Goal: Information Seeking & Learning: Learn about a topic

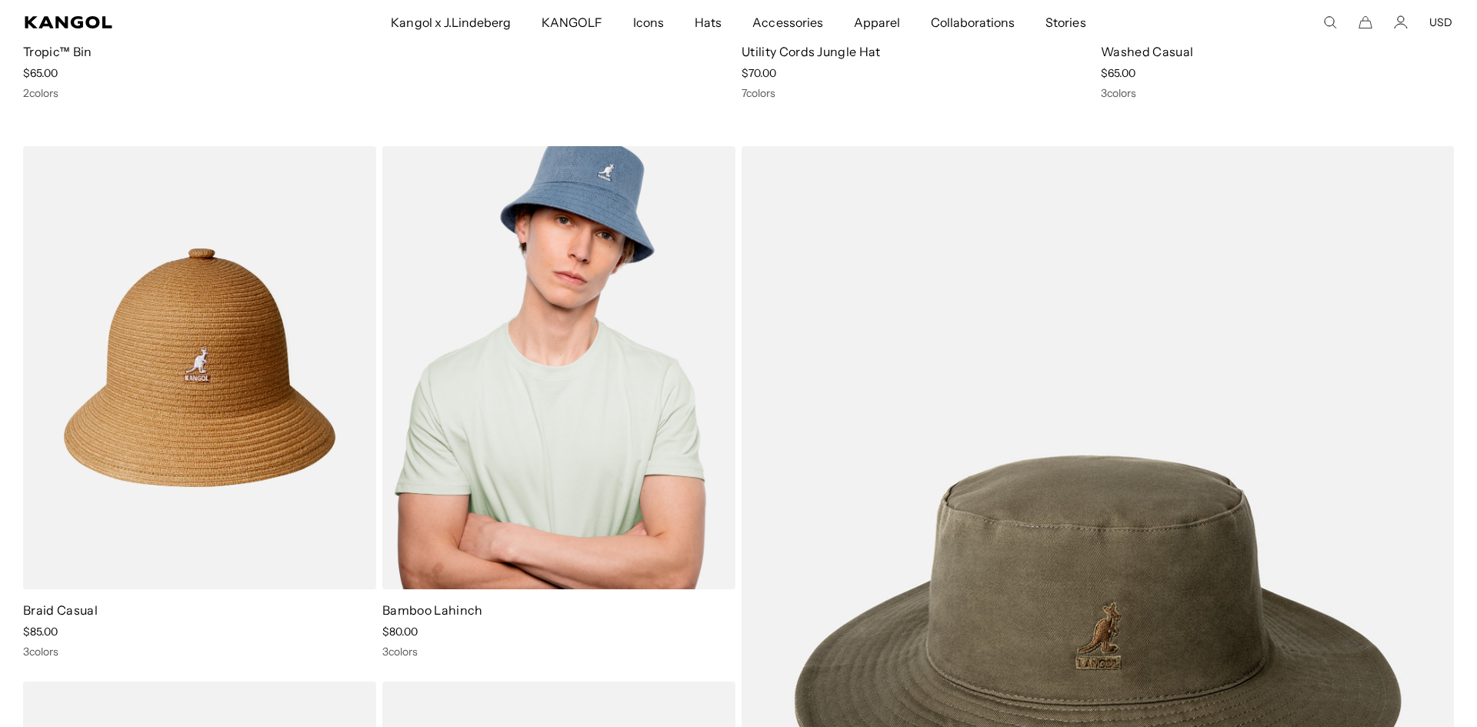
click at [571, 351] on img at bounding box center [558, 367] width 353 height 443
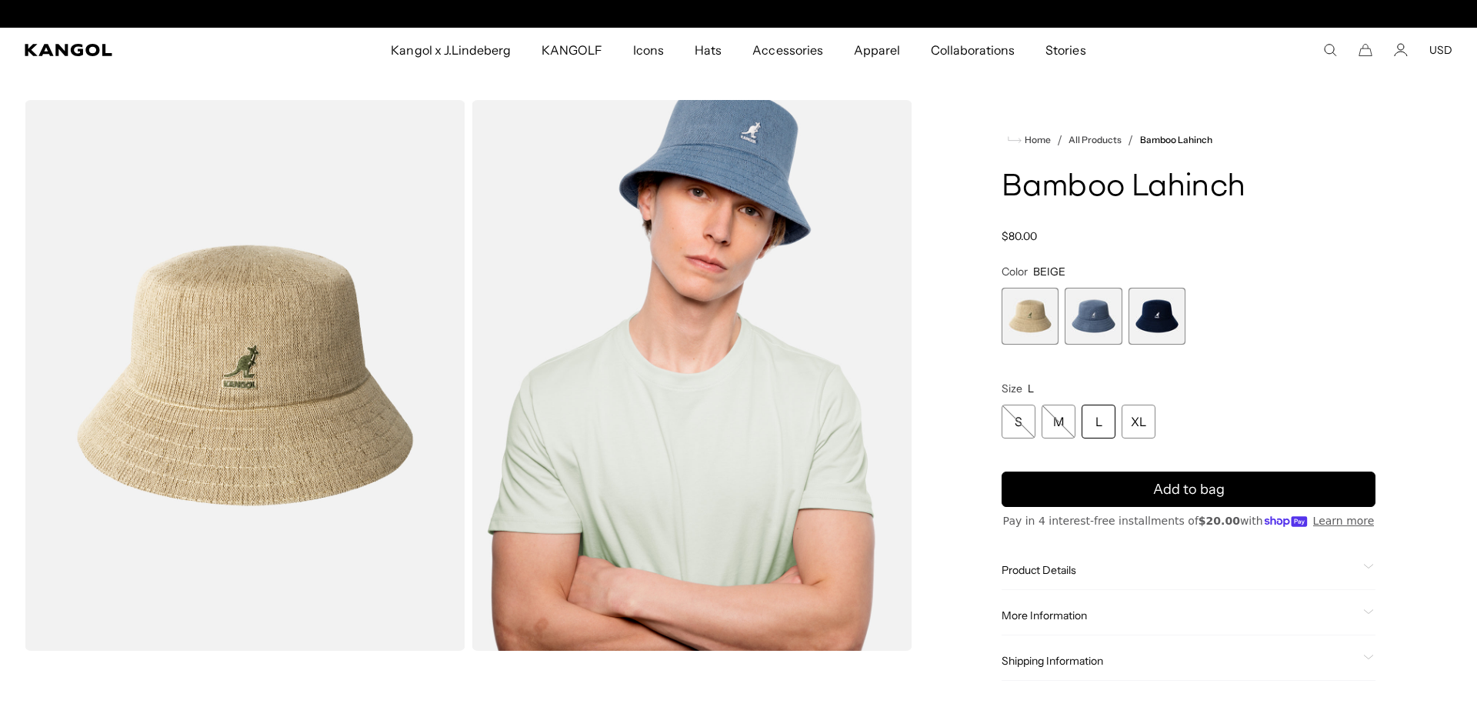
scroll to position [0, 317]
click at [1034, 330] on span "1 of 3" at bounding box center [1029, 316] width 57 height 57
click at [1088, 326] on span "2 of 3" at bounding box center [1092, 316] width 57 height 57
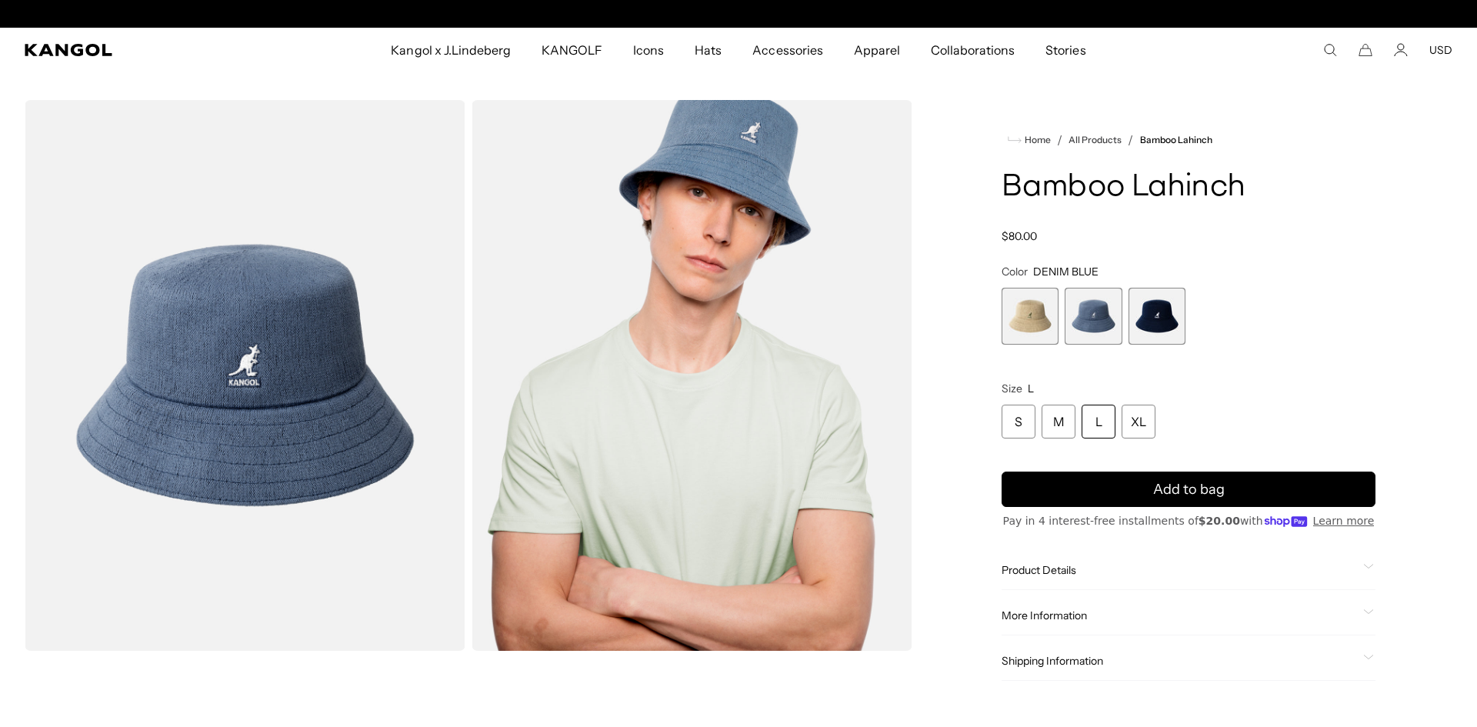
scroll to position [0, 317]
click at [1013, 315] on span "1 of 3" at bounding box center [1029, 316] width 57 height 57
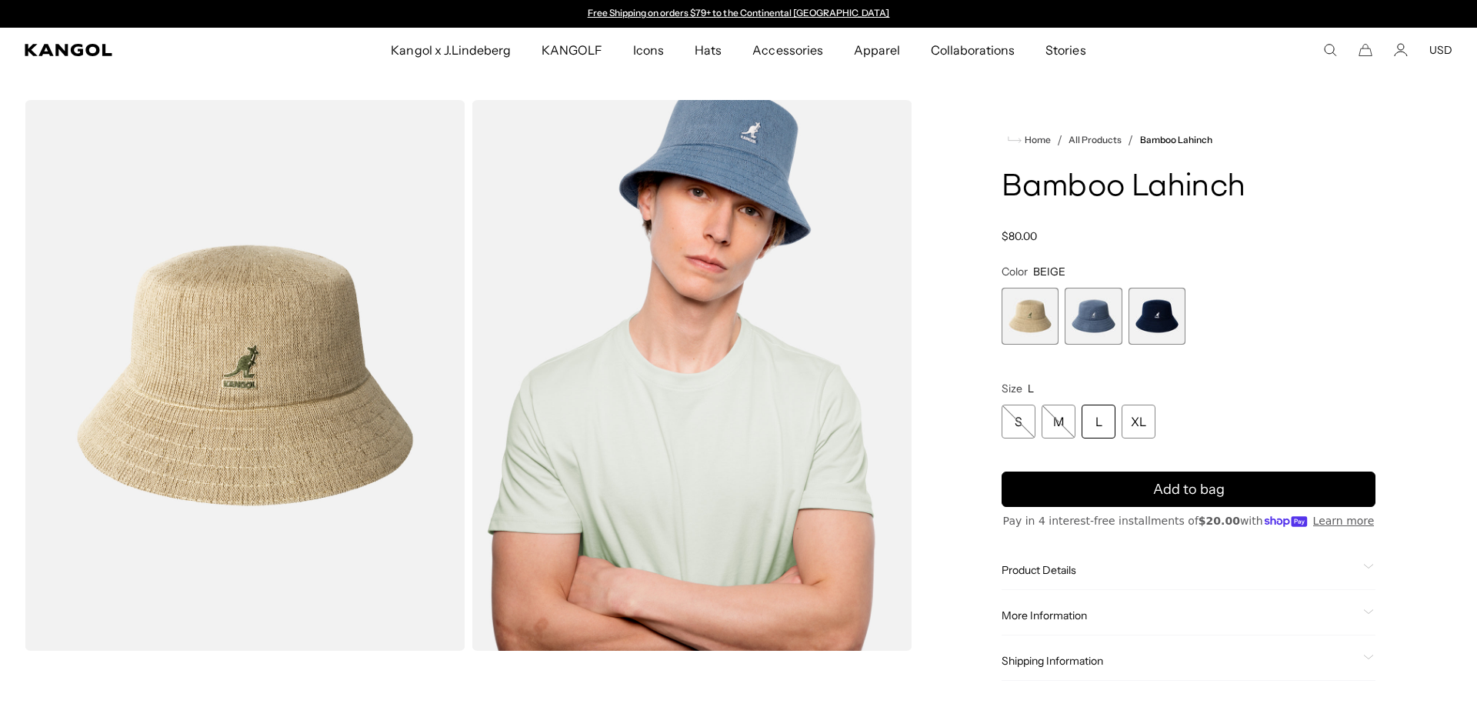
click at [1161, 328] on span "3 of 3" at bounding box center [1156, 316] width 57 height 57
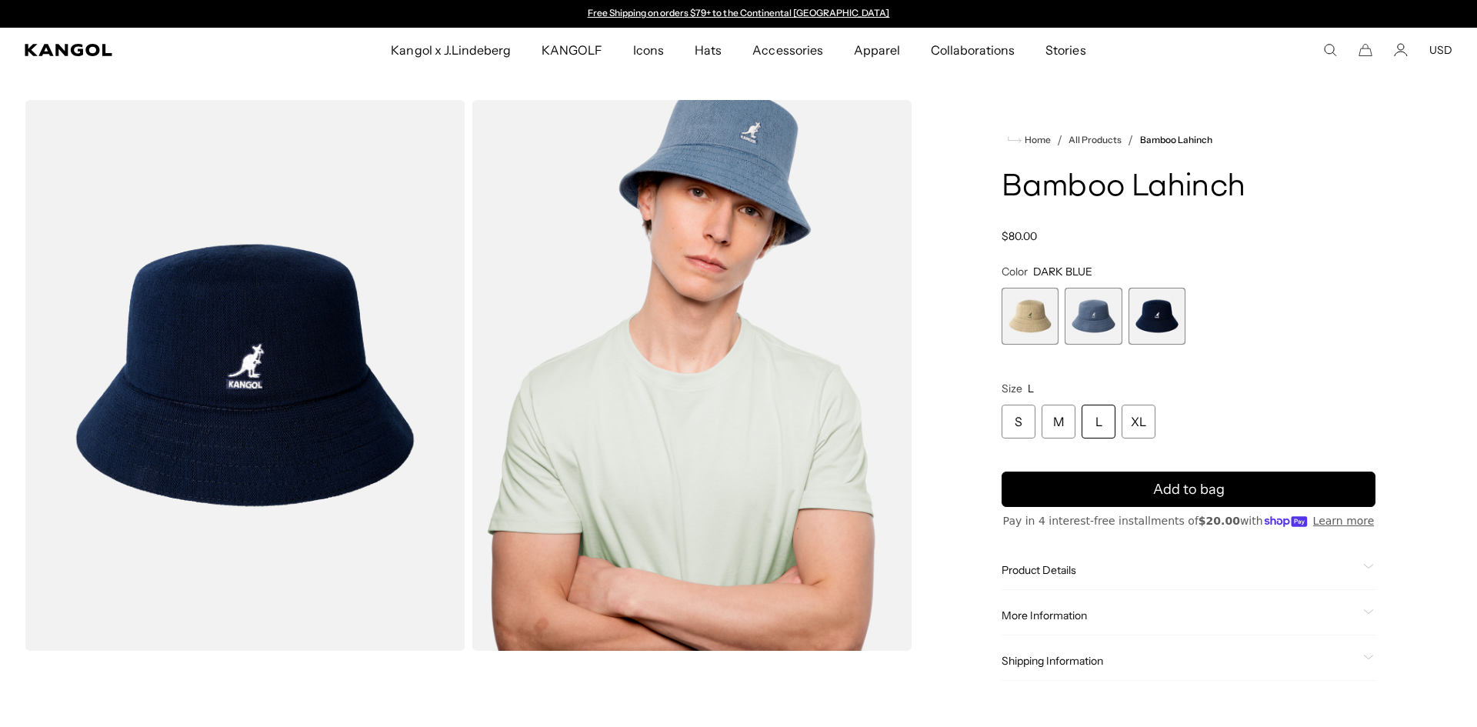
click at [1091, 325] on span "2 of 3" at bounding box center [1092, 316] width 57 height 57
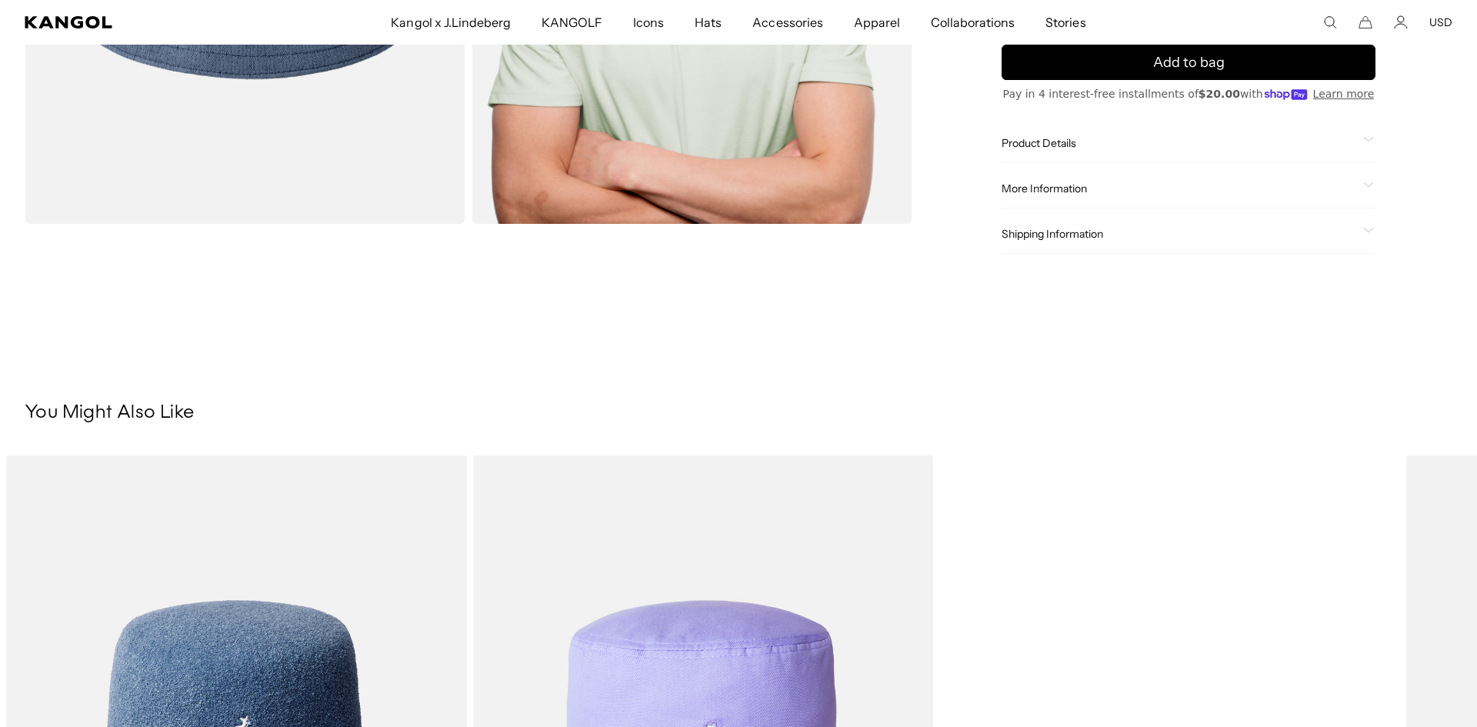
scroll to position [454, 0]
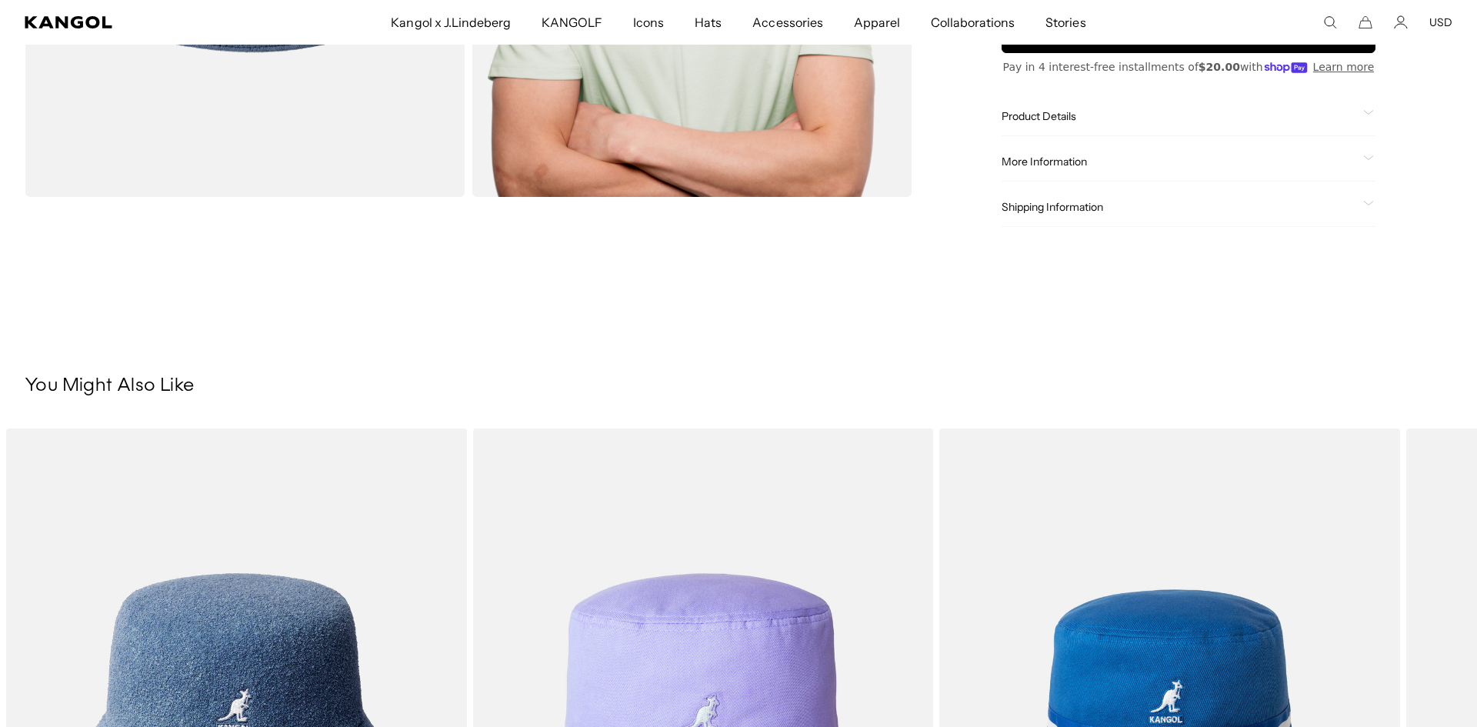
click at [1050, 164] on span "More Information" at bounding box center [1178, 162] width 355 height 14
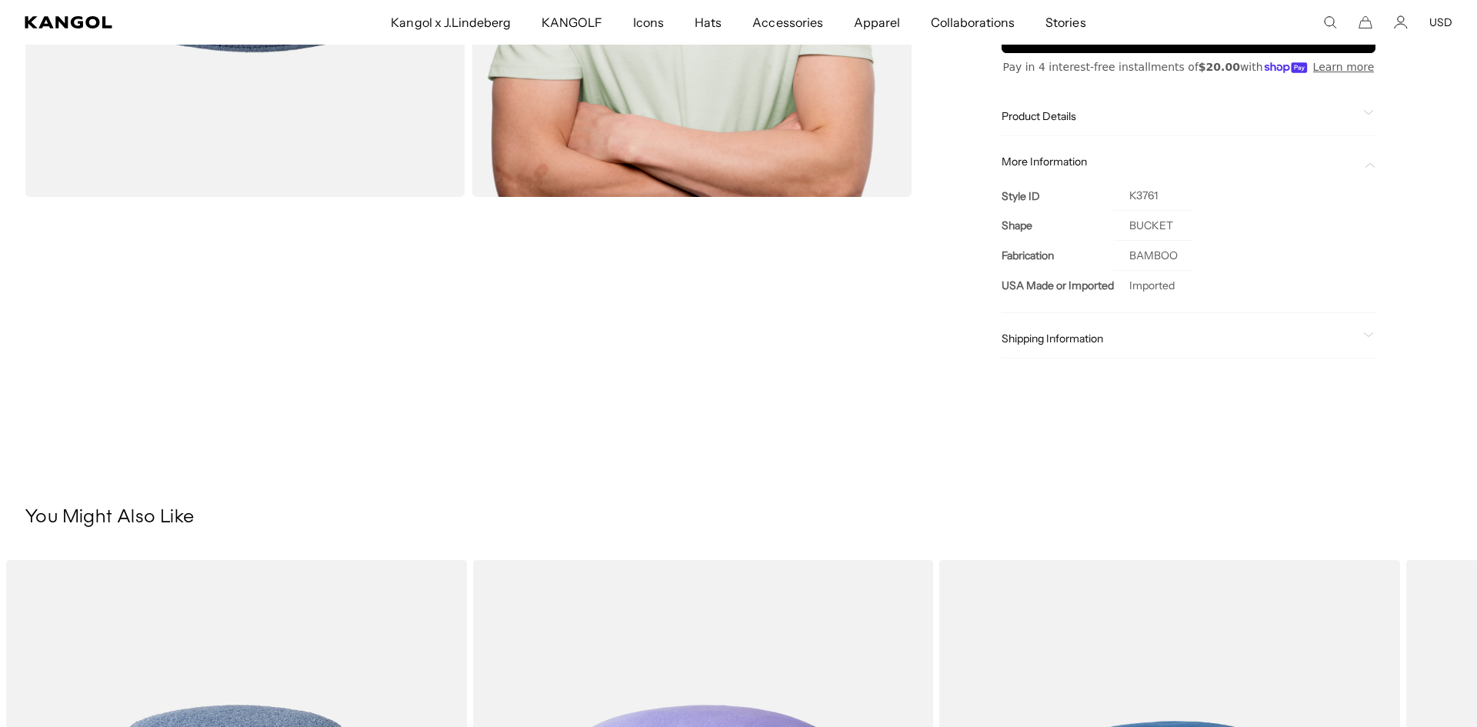
scroll to position [0, 0]
click at [1033, 115] on span "Product Details" at bounding box center [1178, 116] width 355 height 14
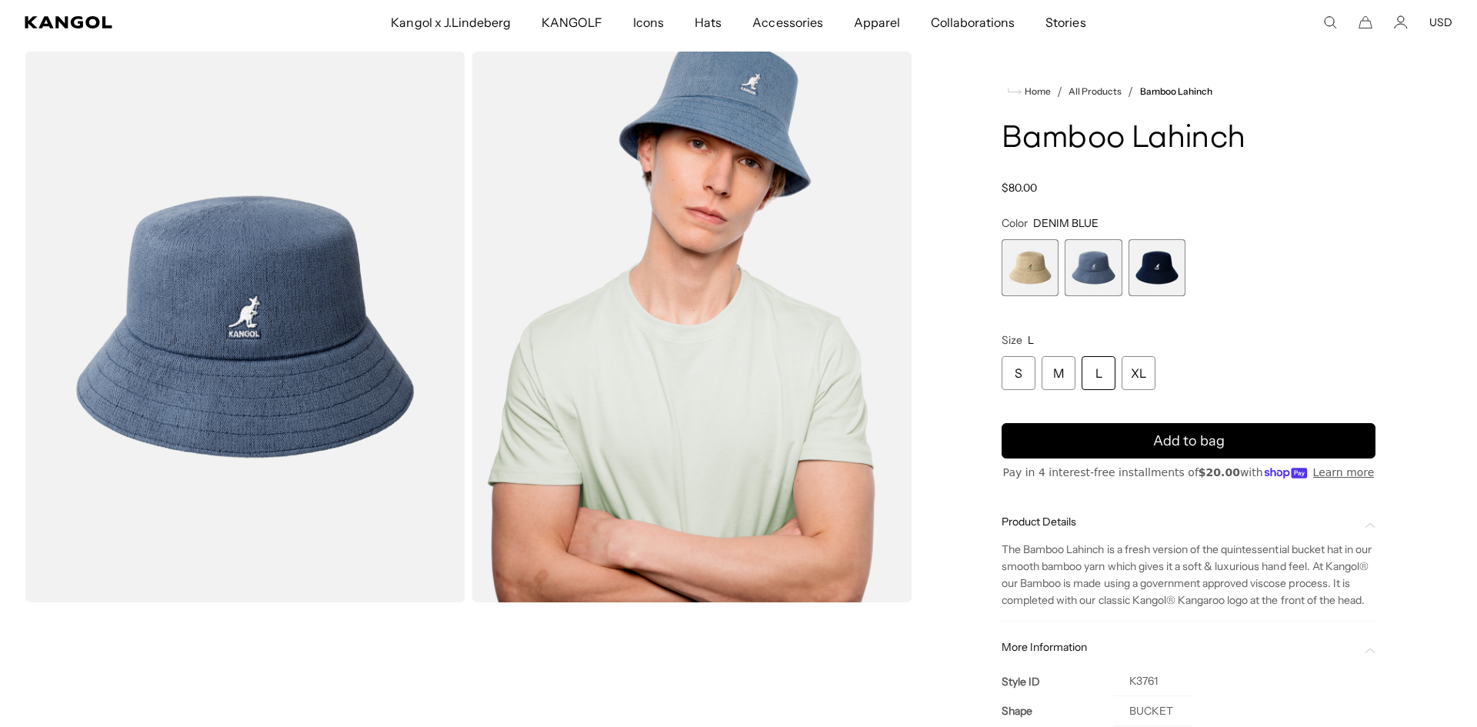
click at [1141, 259] on span "3 of 3" at bounding box center [1156, 267] width 57 height 57
